Goal: Information Seeking & Learning: Check status

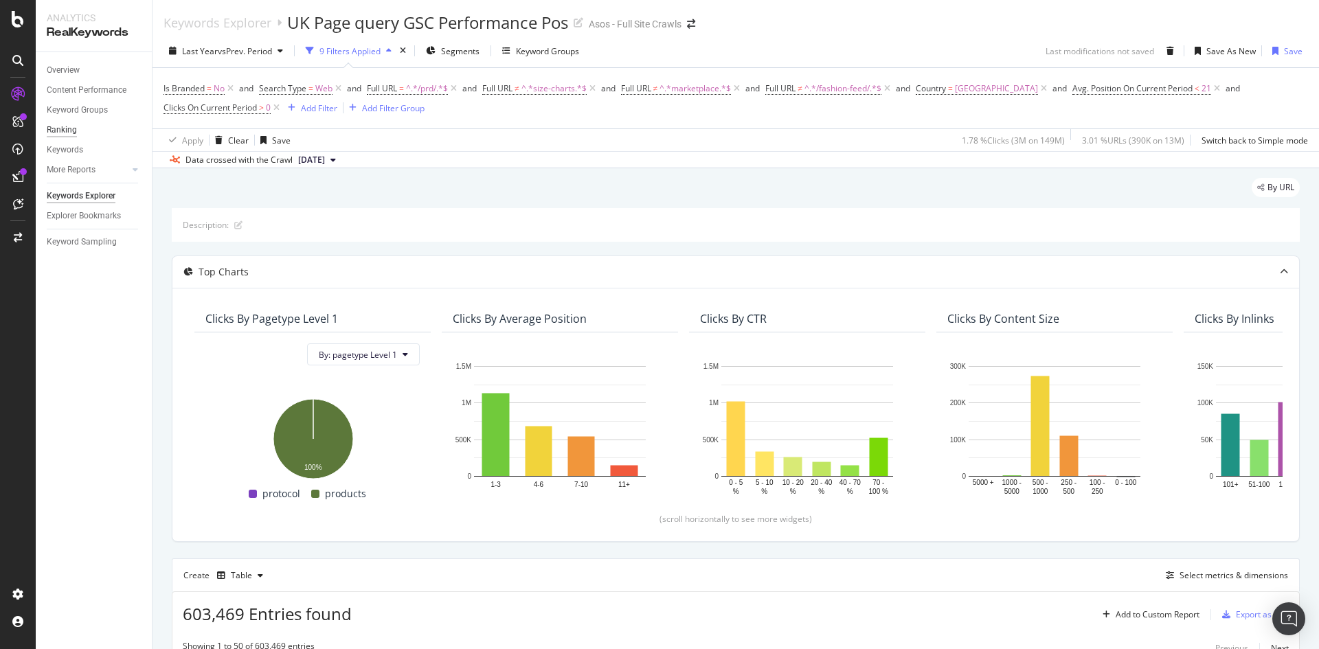
click at [62, 134] on div "Ranking" at bounding box center [62, 130] width 30 height 14
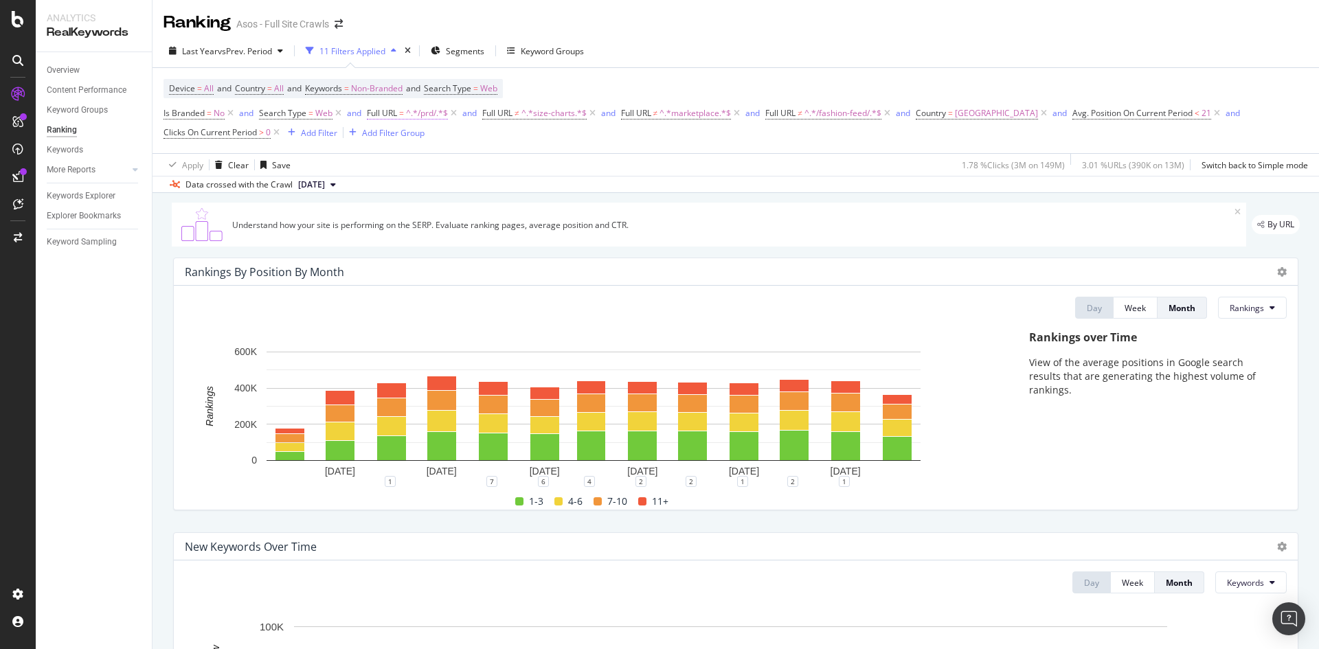
click at [407, 116] on span "^.*/prd/.*$" at bounding box center [427, 113] width 42 height 19
click at [589, 164] on div "Apply Clear Save 1.78 % Clicks ( 3M on 149M ) 3.01 % URLs ( 390K on 13M ) Switc…" at bounding box center [735, 164] width 1166 height 23
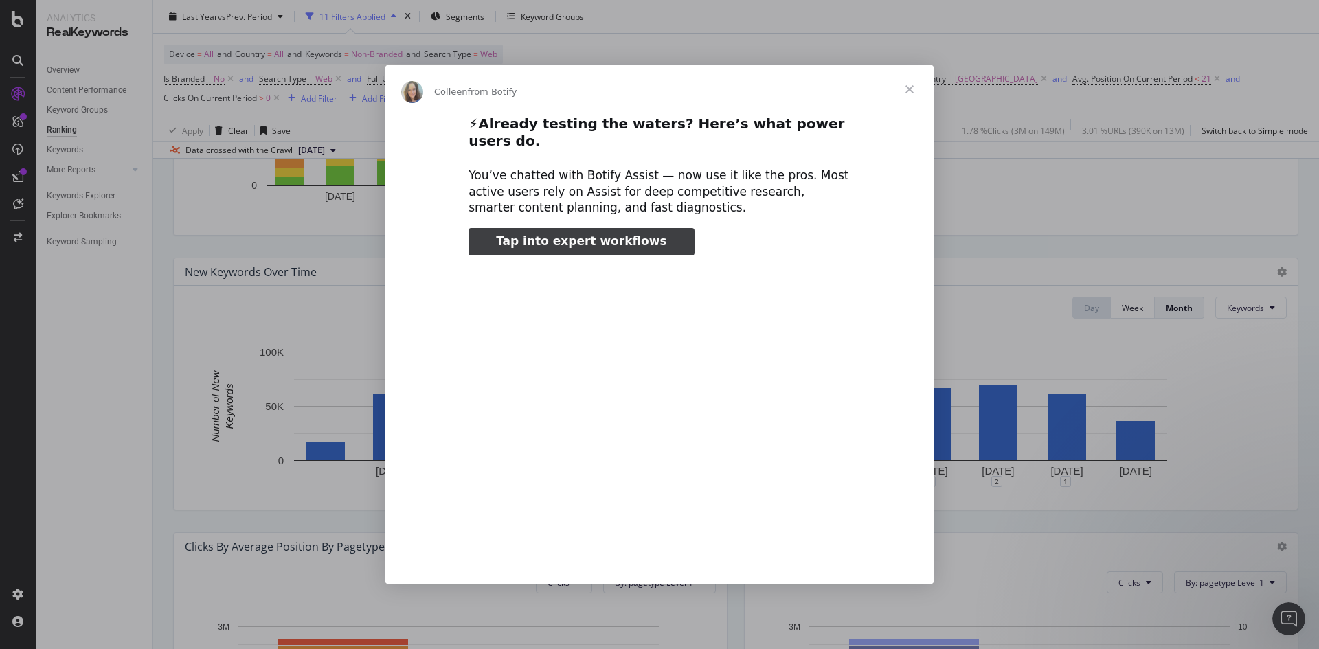
click at [909, 97] on span "Close" at bounding box center [909, 89] width 49 height 49
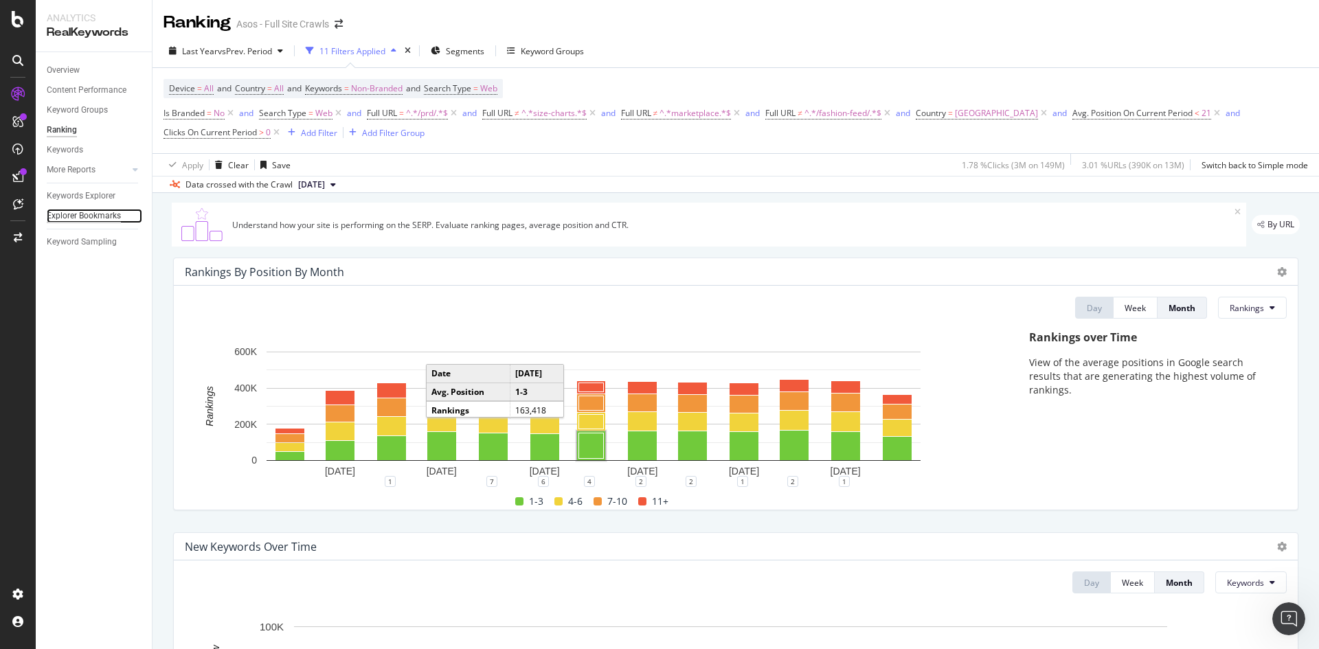
click at [68, 211] on div "Explorer Bookmarks" at bounding box center [84, 216] width 74 height 14
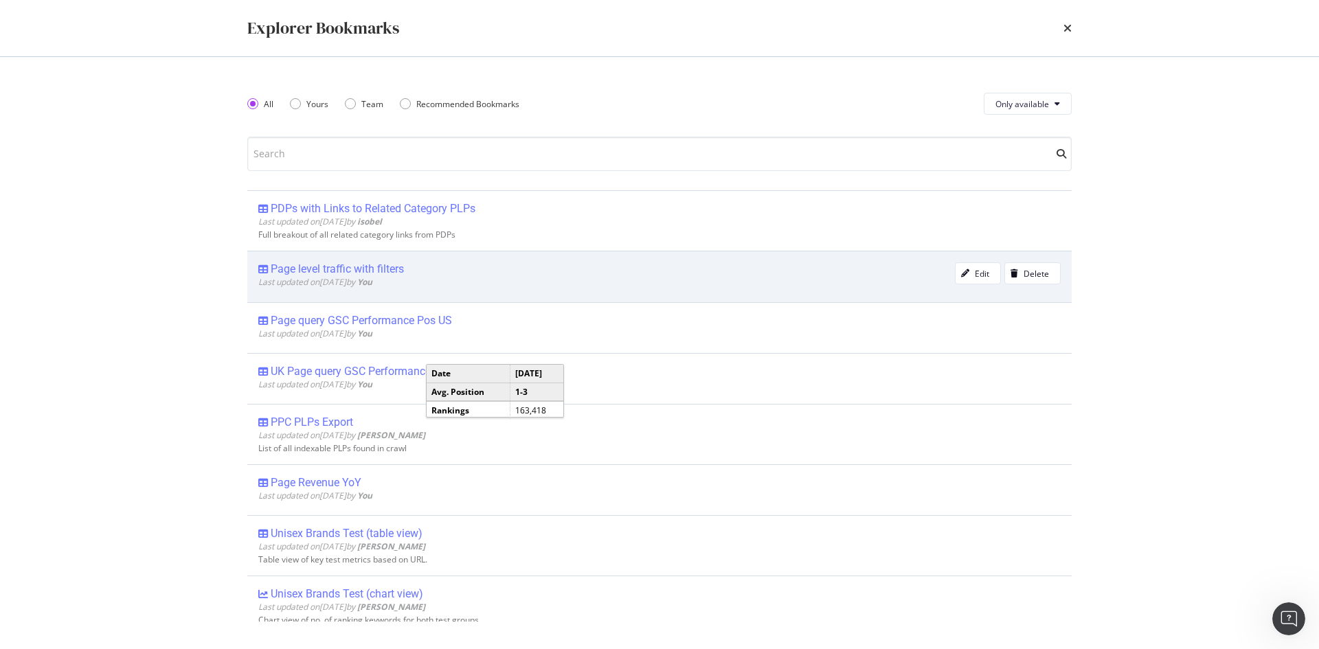
click at [384, 264] on div "Page level traffic with filters" at bounding box center [337, 269] width 133 height 14
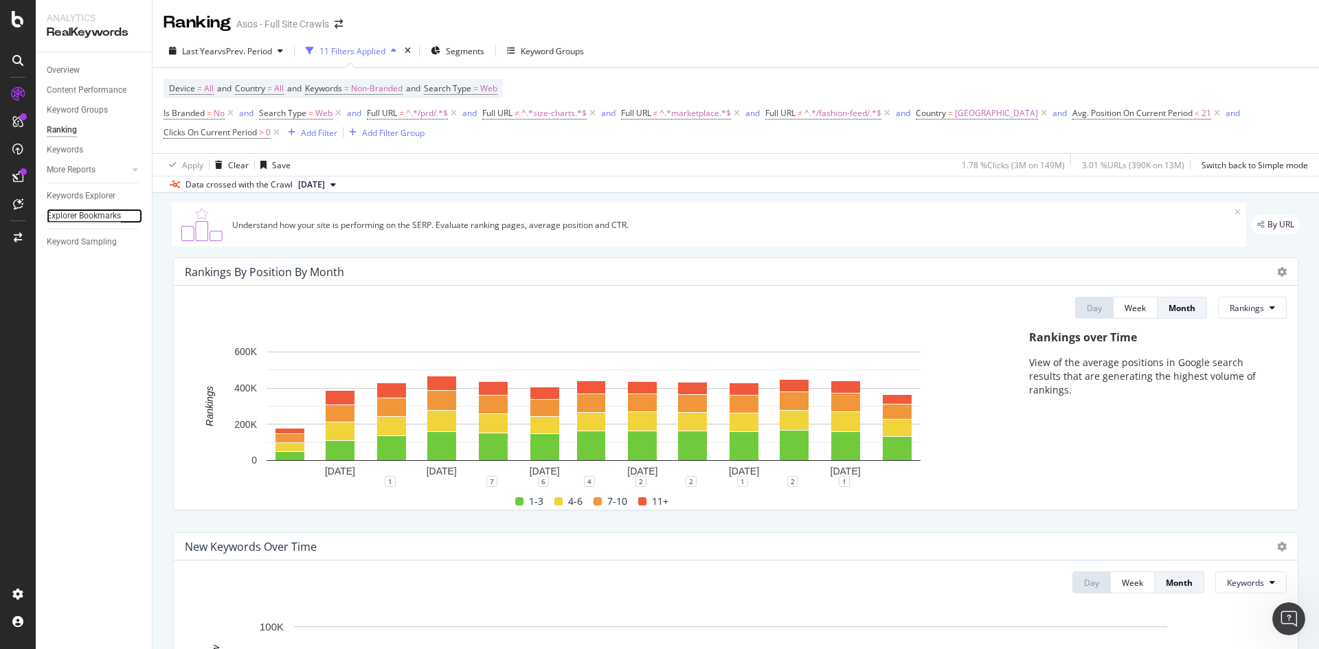
click at [57, 217] on div "Explorer Bookmarks" at bounding box center [84, 216] width 74 height 14
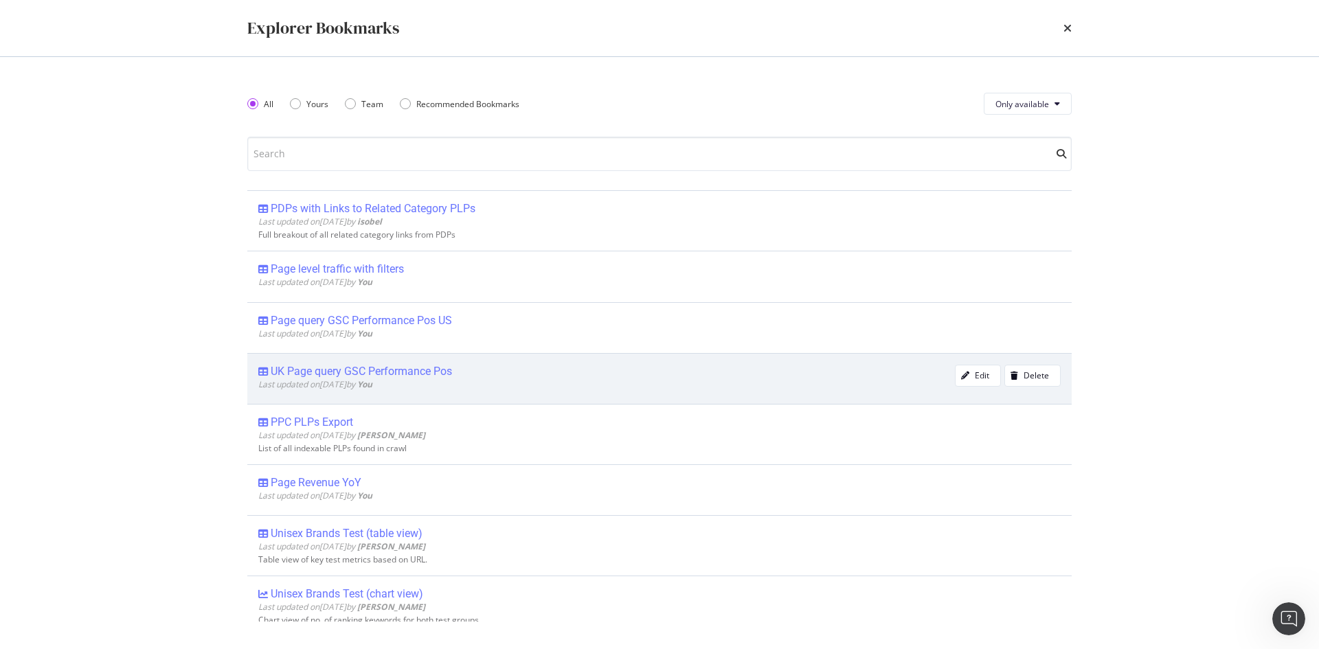
click at [440, 370] on div "UK Page query GSC Performance Pos" at bounding box center [361, 372] width 181 height 14
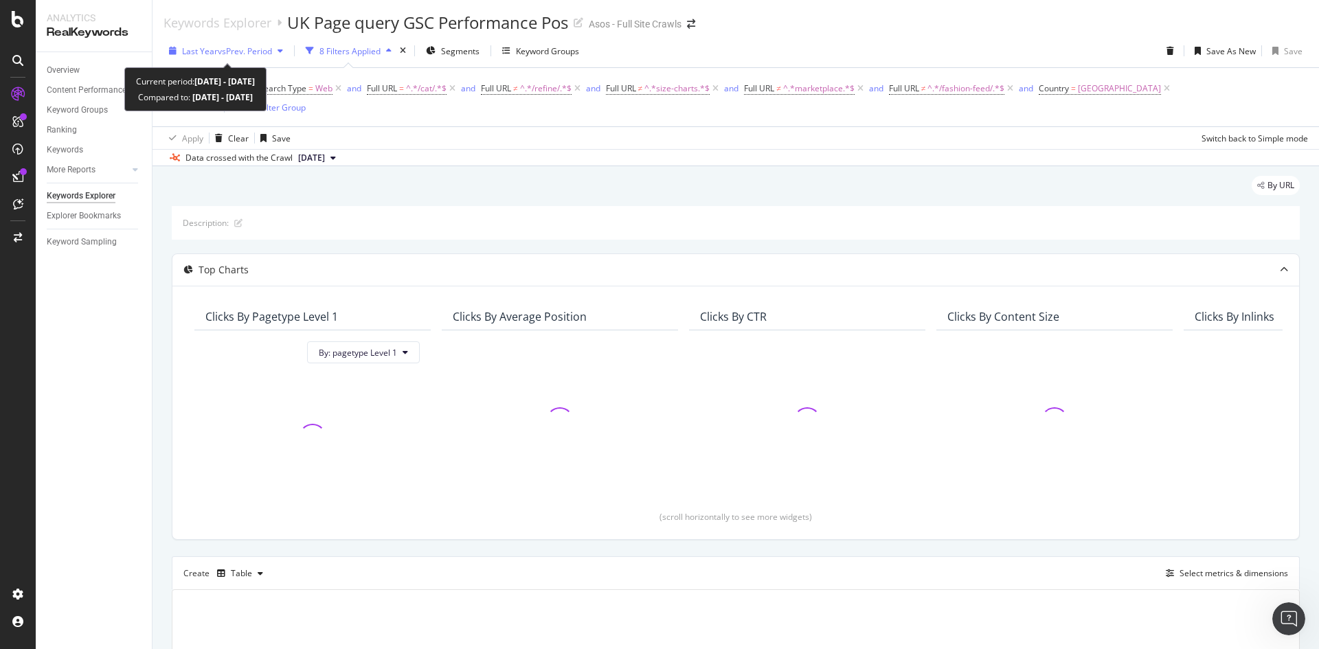
click at [226, 44] on div "Last Year vs Prev. Period" at bounding box center [225, 51] width 125 height 21
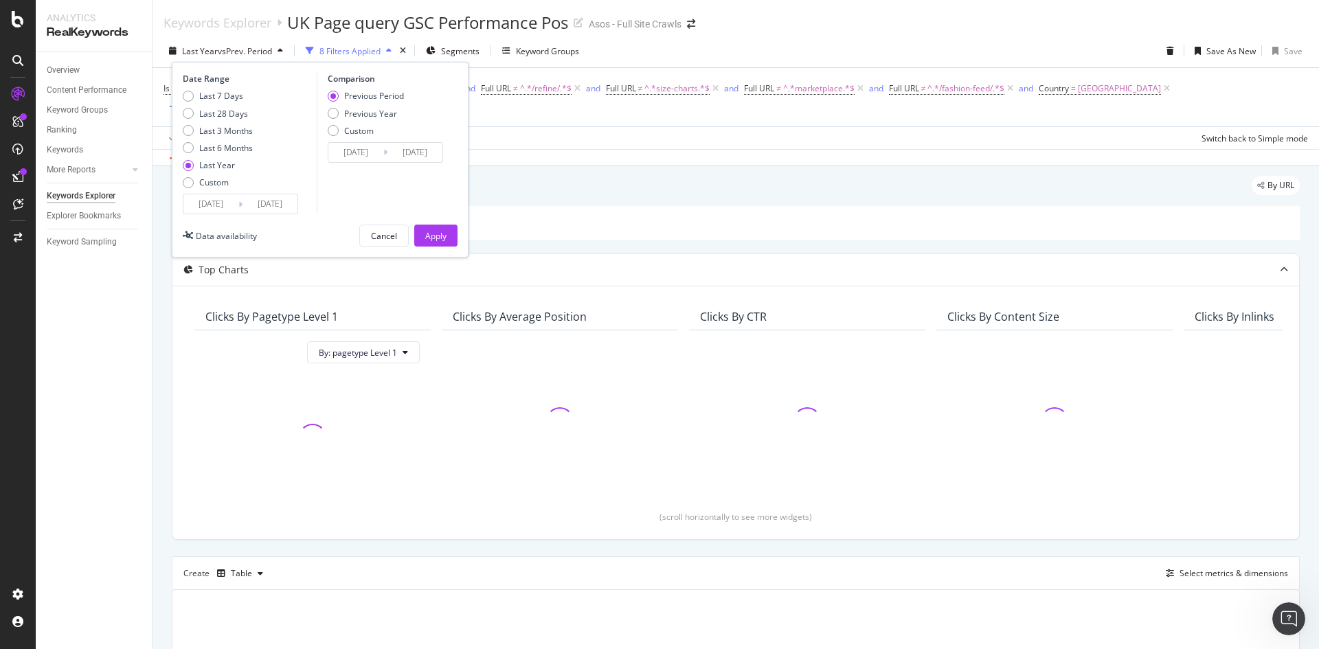
click at [231, 207] on input "[DATE]" at bounding box center [210, 203] width 55 height 19
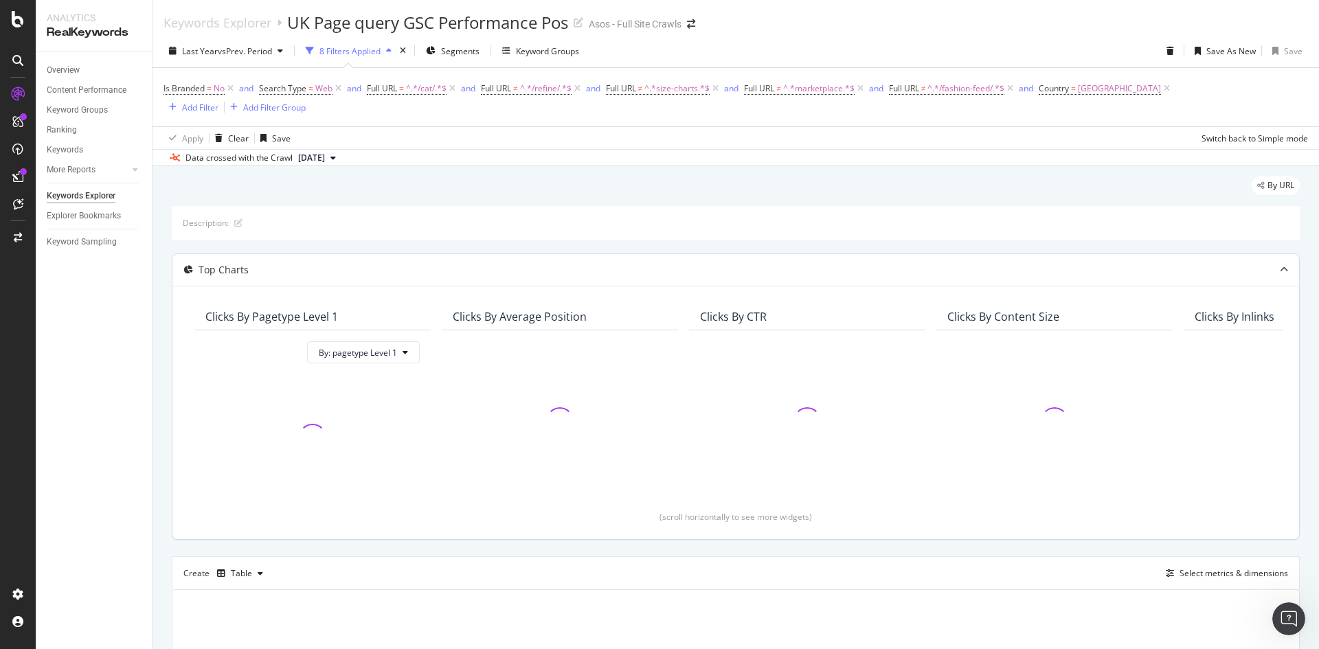
click at [929, 511] on div "(scroll horizontally to see more widgets)" at bounding box center [735, 517] width 1093 height 12
